Goal: Information Seeking & Learning: Find specific fact

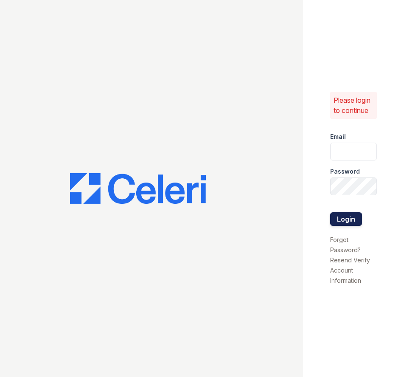
type input "[EMAIL_ADDRESS][DOMAIN_NAME]"
click at [340, 221] on button "Login" at bounding box center [346, 219] width 32 height 14
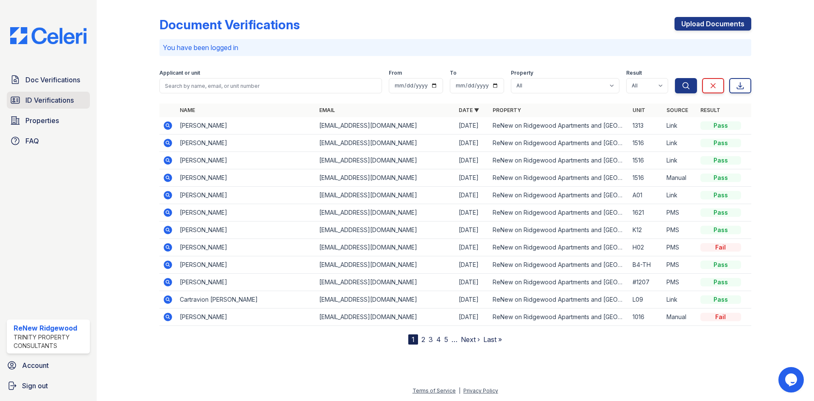
click at [49, 102] on span "ID Verifications" at bounding box center [49, 100] width 48 height 10
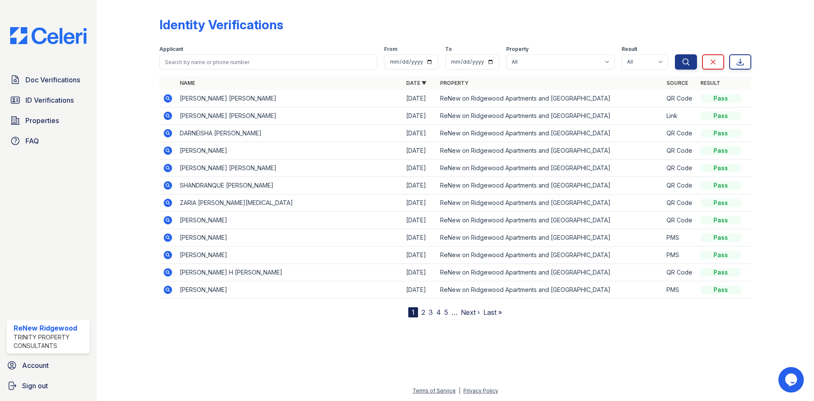
click at [165, 98] on icon at bounding box center [168, 98] width 8 height 8
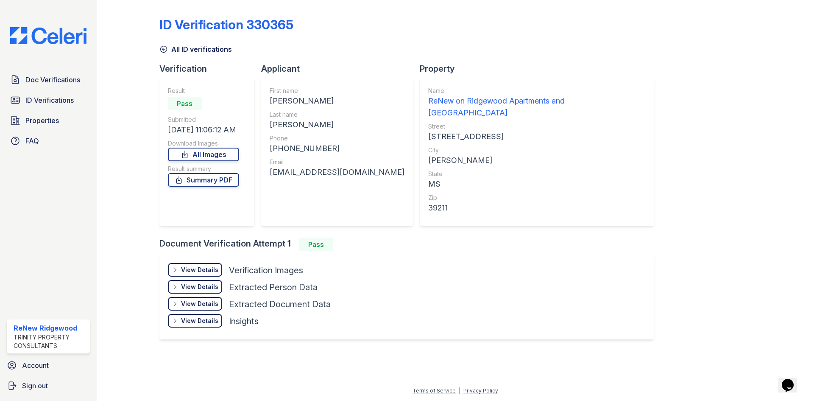
drag, startPoint x: 159, startPoint y: 24, endPoint x: 322, endPoint y: 28, distance: 162.9
click at [325, 30] on div "ID Verification 330365" at bounding box center [455, 28] width 592 height 22
drag, startPoint x: 360, startPoint y: 171, endPoint x: 270, endPoint y: 176, distance: 90.0
click at [270, 176] on div "jarelowens98@gmail.com" at bounding box center [337, 172] width 135 height 12
copy div "jarelowens98@gmail.com"
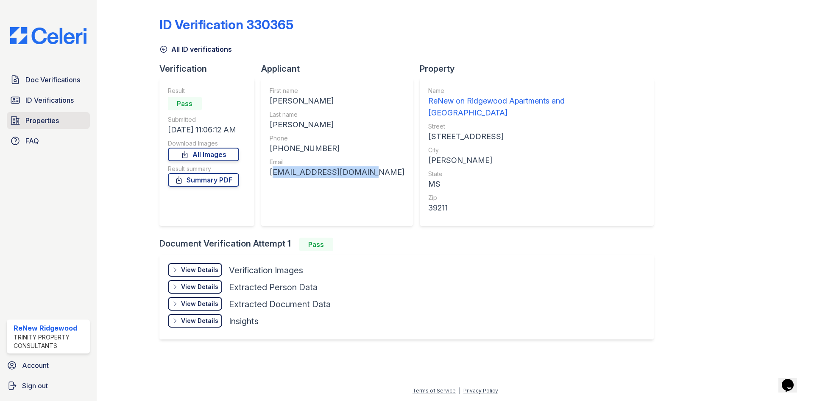
click at [44, 117] on span "Properties" at bounding box center [42, 120] width 34 height 10
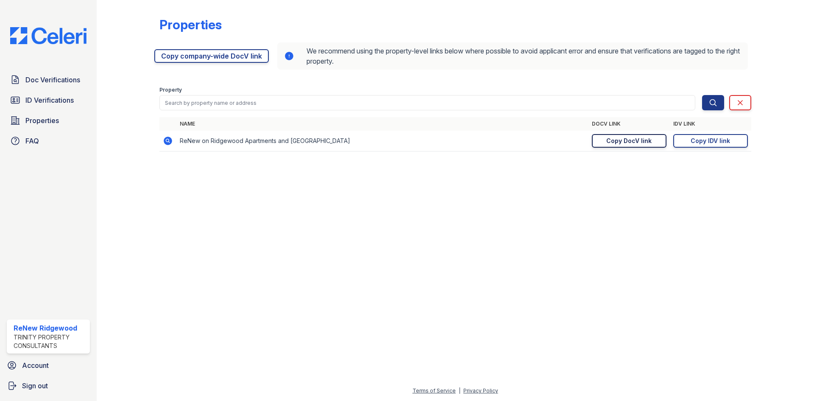
click at [617, 139] on div "Copy DocV link" at bounding box center [629, 141] width 45 height 8
click at [705, 140] on div "Copy IDV link" at bounding box center [710, 141] width 39 height 8
click at [715, 142] on div "Copy IDV link" at bounding box center [710, 141] width 39 height 8
click at [47, 101] on span "ID Verifications" at bounding box center [49, 100] width 48 height 10
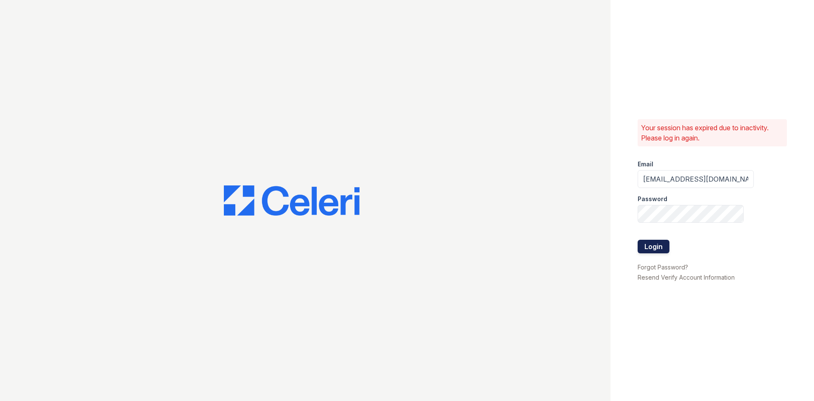
click at [656, 244] on button "Login" at bounding box center [654, 247] width 32 height 14
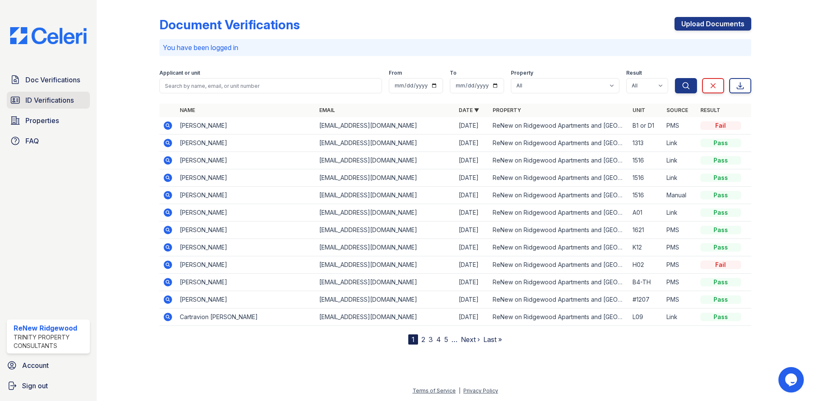
click at [52, 105] on span "ID Verifications" at bounding box center [49, 100] width 48 height 10
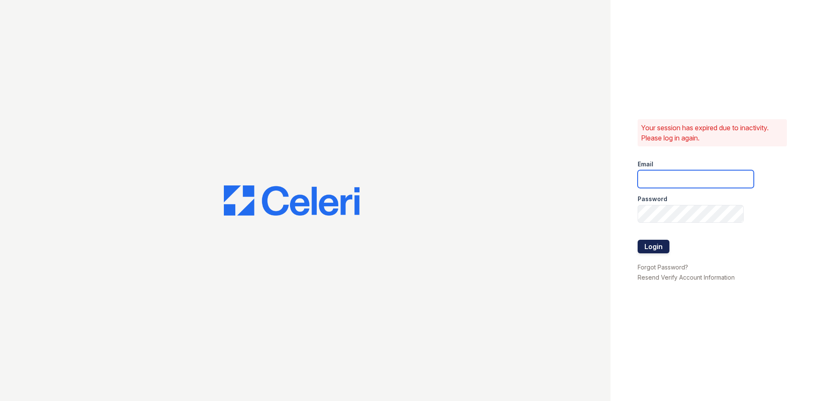
type input "renewonridgewoodtemp@trinity-pm.com"
click at [655, 244] on button "Login" at bounding box center [654, 247] width 32 height 14
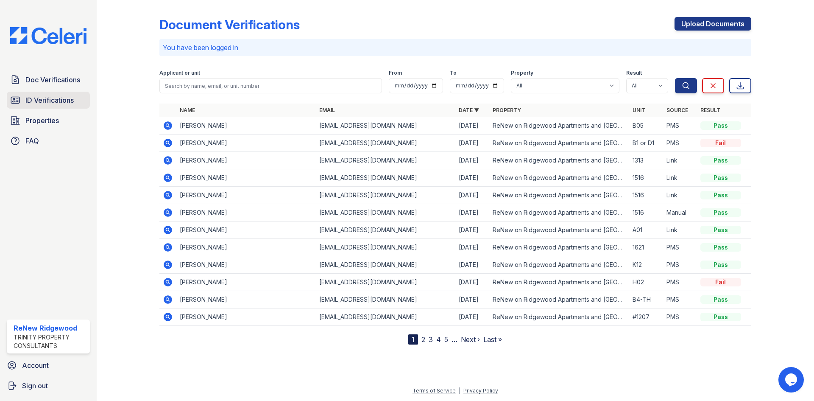
click at [48, 102] on span "ID Verifications" at bounding box center [49, 100] width 48 height 10
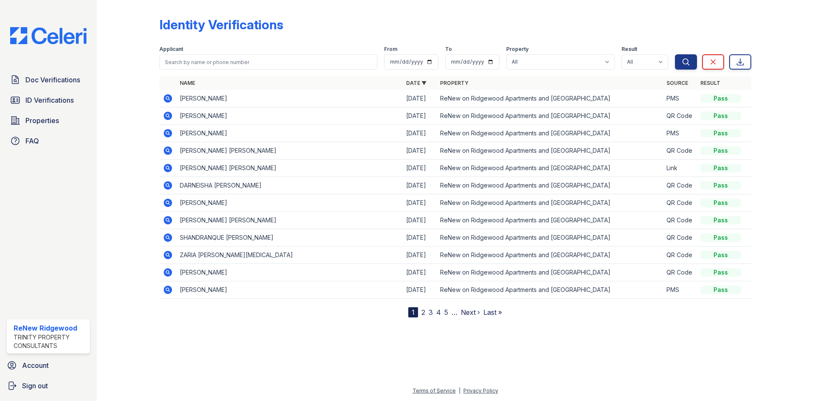
click at [48, 102] on span "ID Verifications" at bounding box center [49, 100] width 48 height 10
click at [56, 100] on span "ID Verifications" at bounding box center [49, 100] width 48 height 10
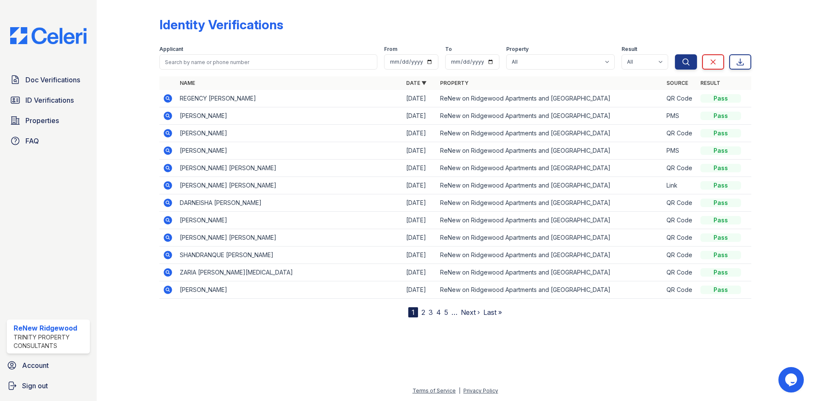
click at [248, 99] on td "REGENCY [PERSON_NAME]" at bounding box center [289, 98] width 227 height 17
click at [169, 98] on icon at bounding box center [168, 98] width 10 height 10
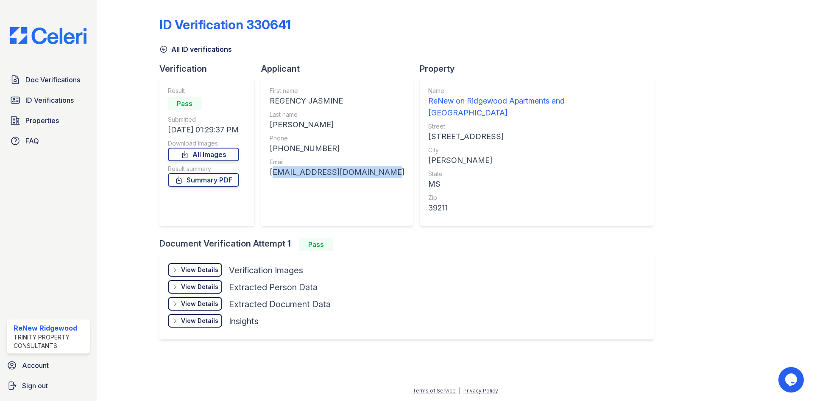
drag, startPoint x: 271, startPoint y: 174, endPoint x: 381, endPoint y: 181, distance: 110.1
click at [381, 181] on div "First name REGENCY JASMINE Last name [PERSON_NAME] Phone [PHONE_NUMBER] Email […" at bounding box center [337, 152] width 135 height 131
copy div "[EMAIL_ADDRESS][DOMAIN_NAME]"
drag, startPoint x: 298, startPoint y: 124, endPoint x: 270, endPoint y: 124, distance: 28.4
click at [270, 124] on div "First name REGENCY JASMINE Last name SAYLES Phone +17697703940 Email missqueenr…" at bounding box center [337, 152] width 152 height 148
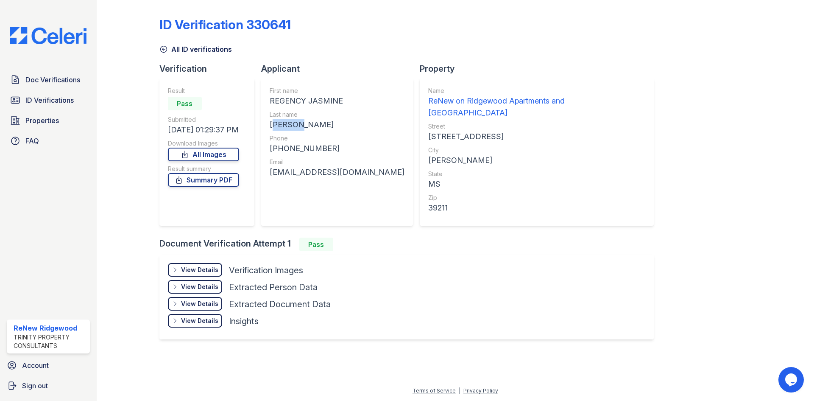
copy div "SAYLES"
click at [48, 99] on span "ID Verifications" at bounding box center [49, 100] width 48 height 10
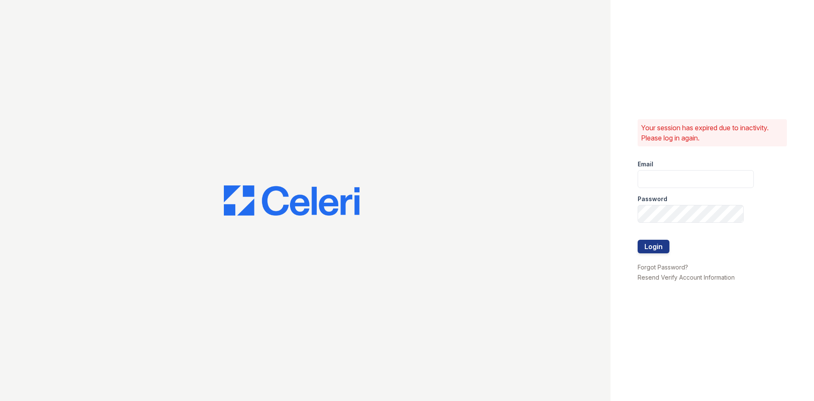
type input "renewonridgewoodtemp@trinity-pm.com"
click at [658, 243] on button "Login" at bounding box center [654, 247] width 32 height 14
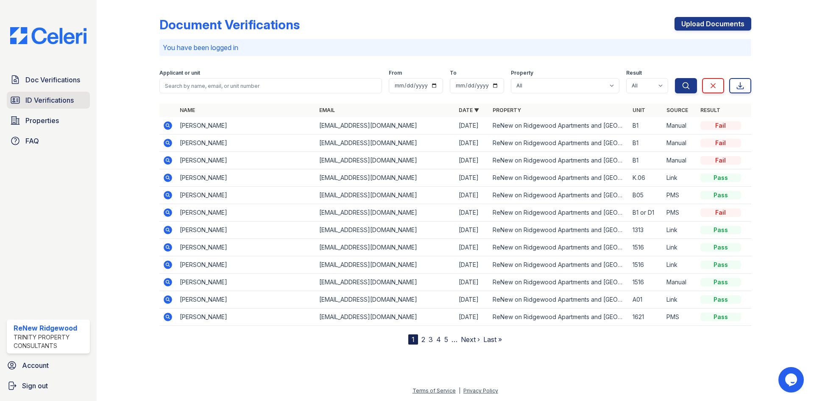
click at [61, 106] on link "ID Verifications" at bounding box center [48, 100] width 83 height 17
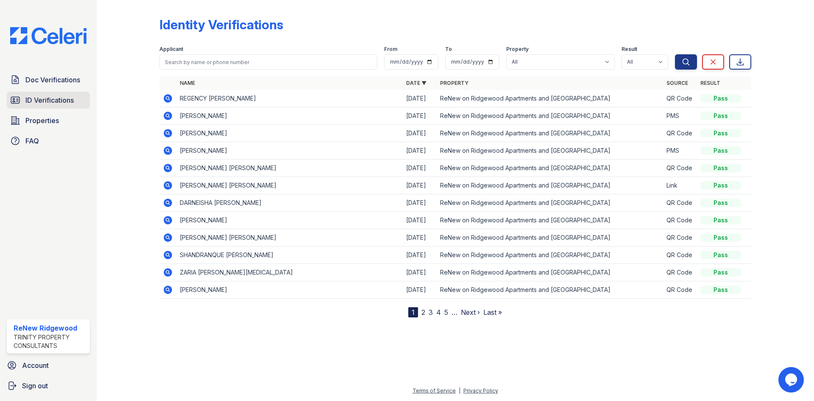
click at [56, 103] on span "ID Verifications" at bounding box center [49, 100] width 48 height 10
click at [54, 104] on span "ID Verifications" at bounding box center [49, 100] width 48 height 10
click at [51, 103] on span "ID Verifications" at bounding box center [49, 100] width 48 height 10
click at [50, 84] on span "Doc Verifications" at bounding box center [52, 80] width 55 height 10
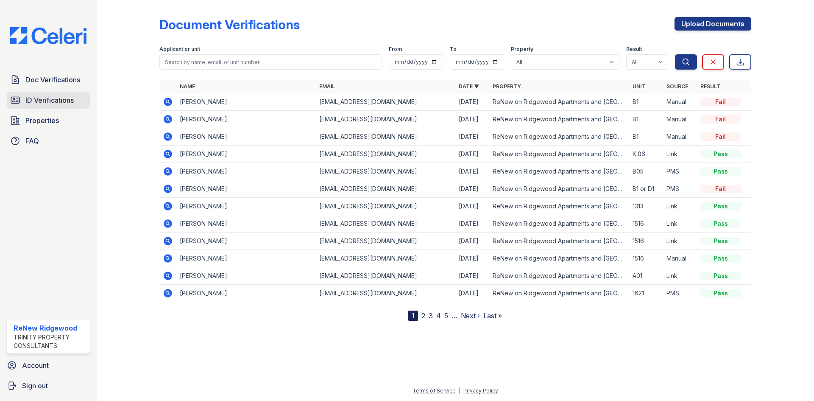
click at [48, 104] on span "ID Verifications" at bounding box center [49, 100] width 48 height 10
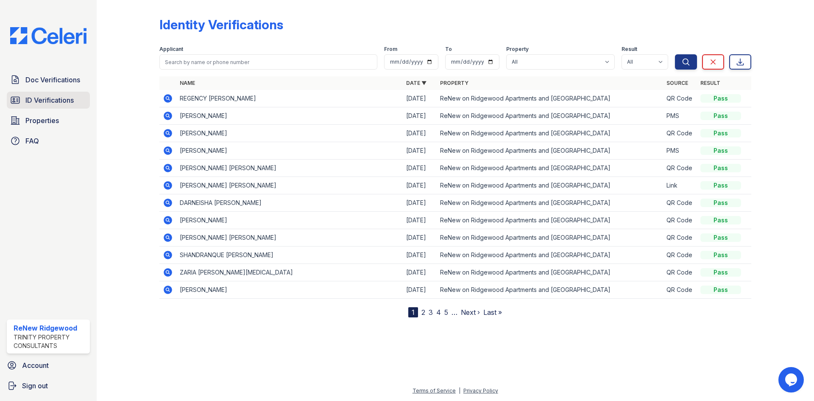
click at [58, 101] on span "ID Verifications" at bounding box center [49, 100] width 48 height 10
